Goal: Task Accomplishment & Management: Manage account settings

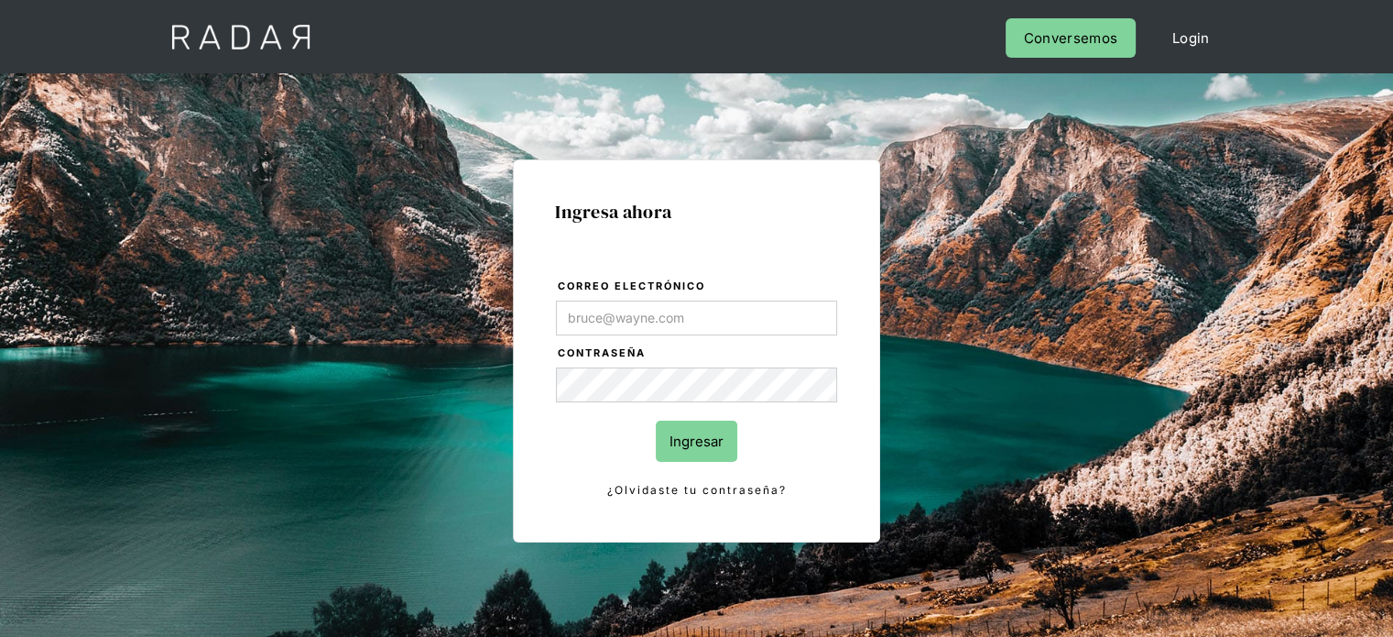
click at [633, 310] on input "Correo electrónico" at bounding box center [696, 317] width 281 height 35
type input "[EMAIL_ADDRESS][DOMAIN_NAME]"
click at [707, 450] on input "Ingresar" at bounding box center [697, 440] width 82 height 41
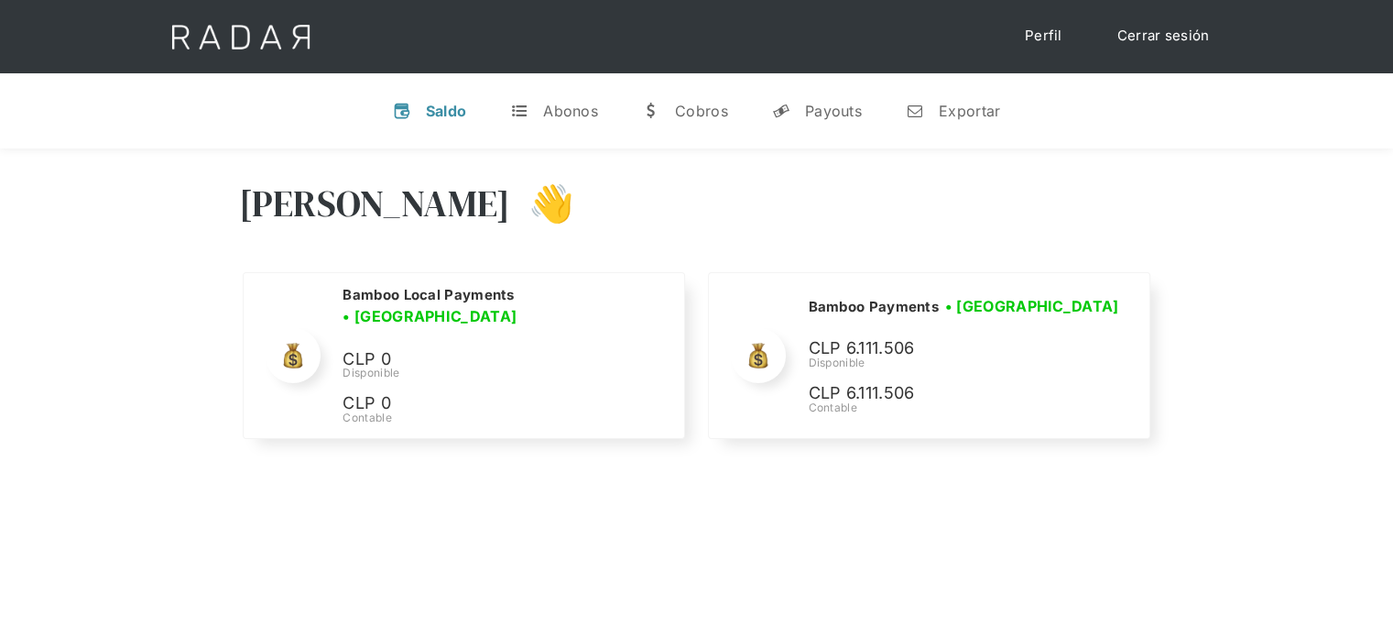
click at [990, 220] on div "[PERSON_NAME] 👋" at bounding box center [697, 217] width 916 height 110
